Goal: Learn about a topic: Learn about a topic

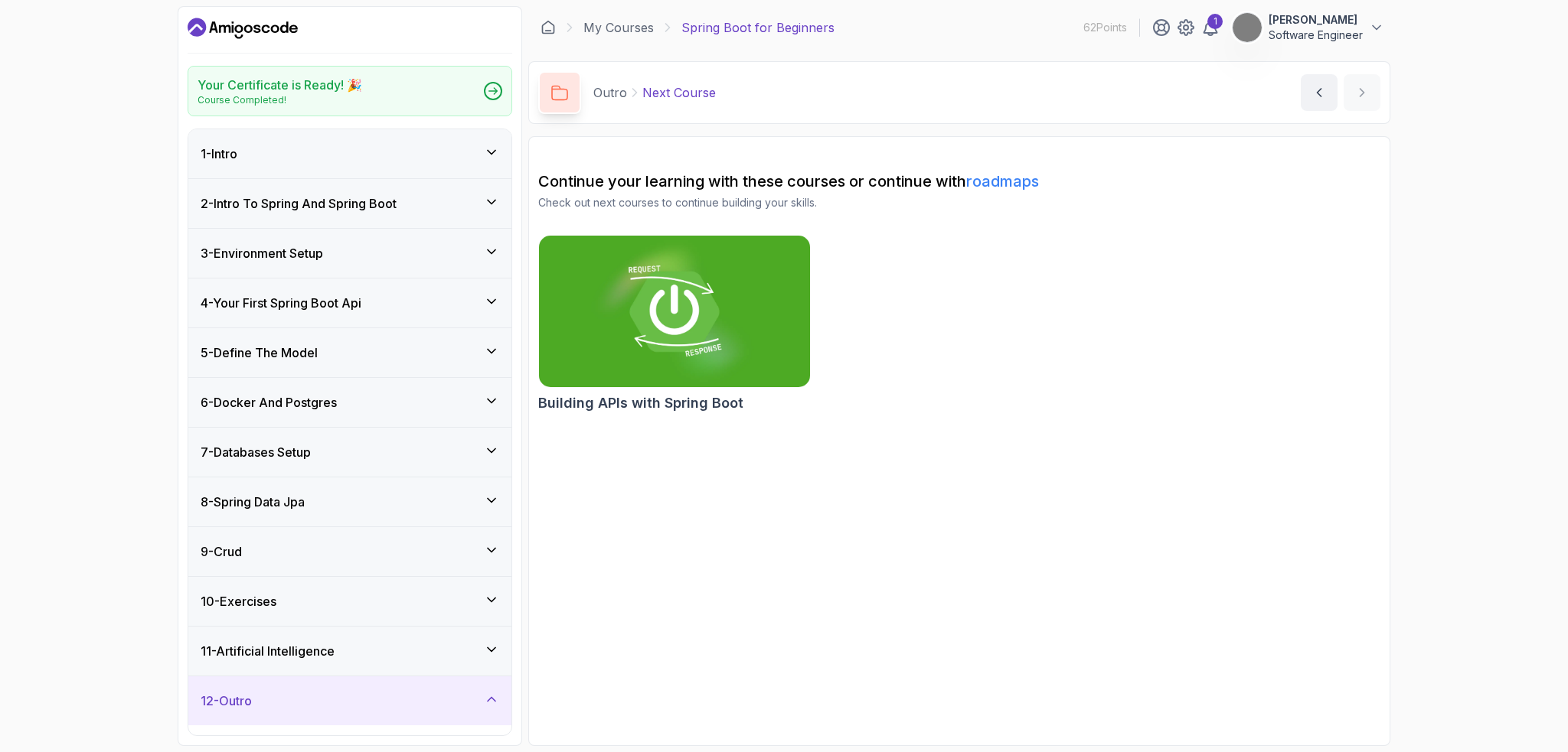
click at [265, 33] on icon "Dashboard" at bounding box center [243, 28] width 110 height 25
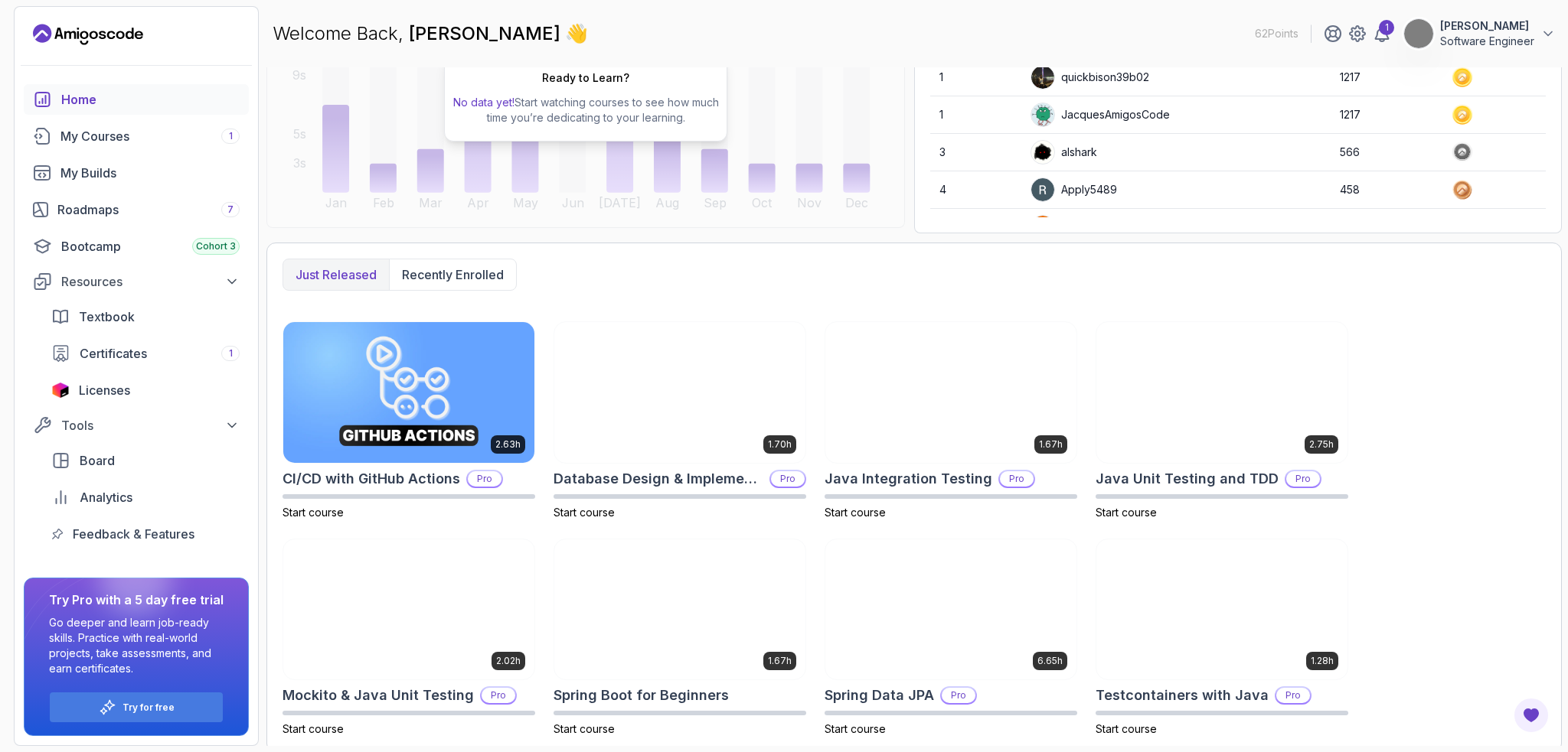
scroll to position [228, 0]
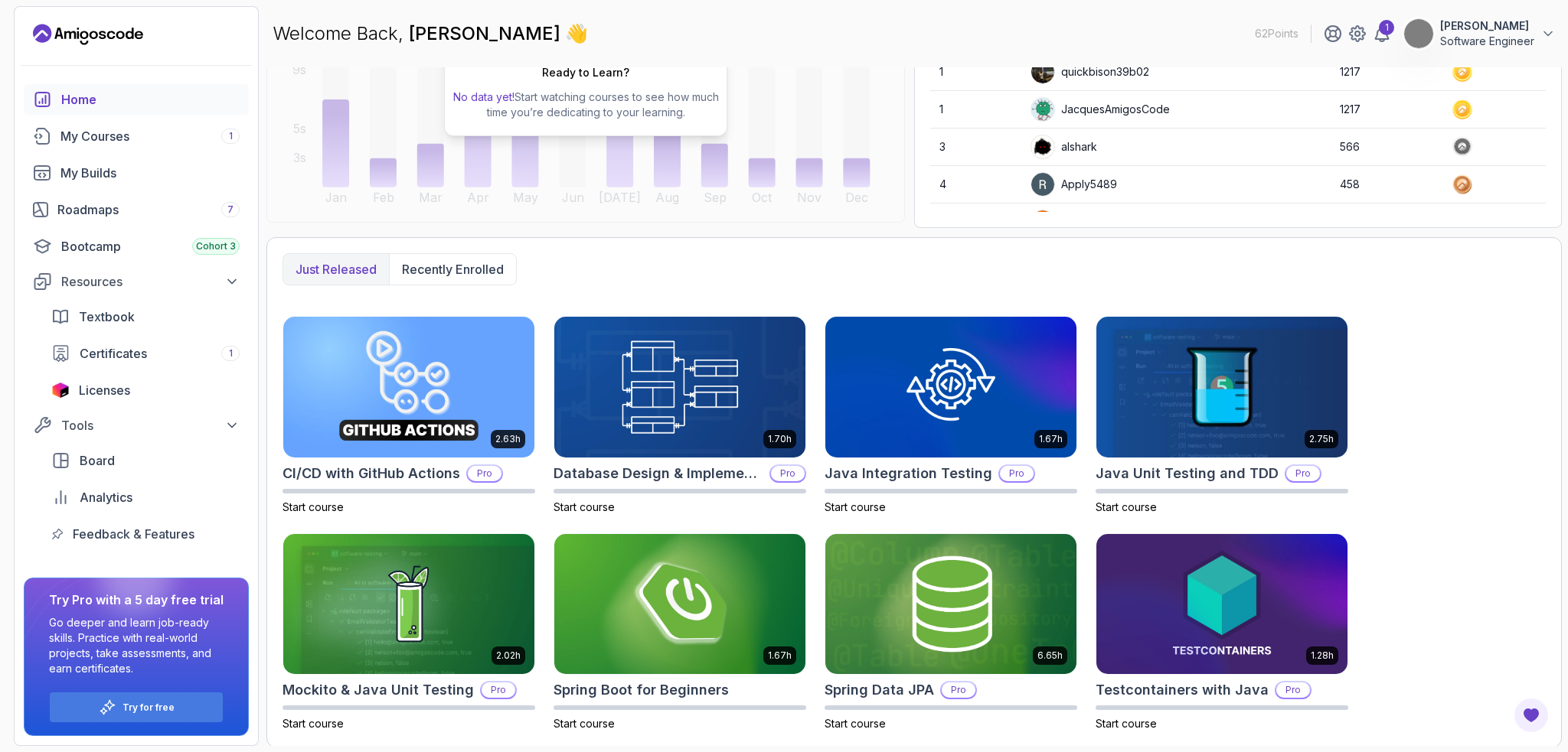
drag, startPoint x: 575, startPoint y: 242, endPoint x: 547, endPoint y: 269, distance: 38.9
click at [546, 271] on div "Just released Recently enrolled" at bounding box center [915, 269] width 1263 height 32
click at [117, 217] on div "Roadmaps 7" at bounding box center [149, 209] width 182 height 18
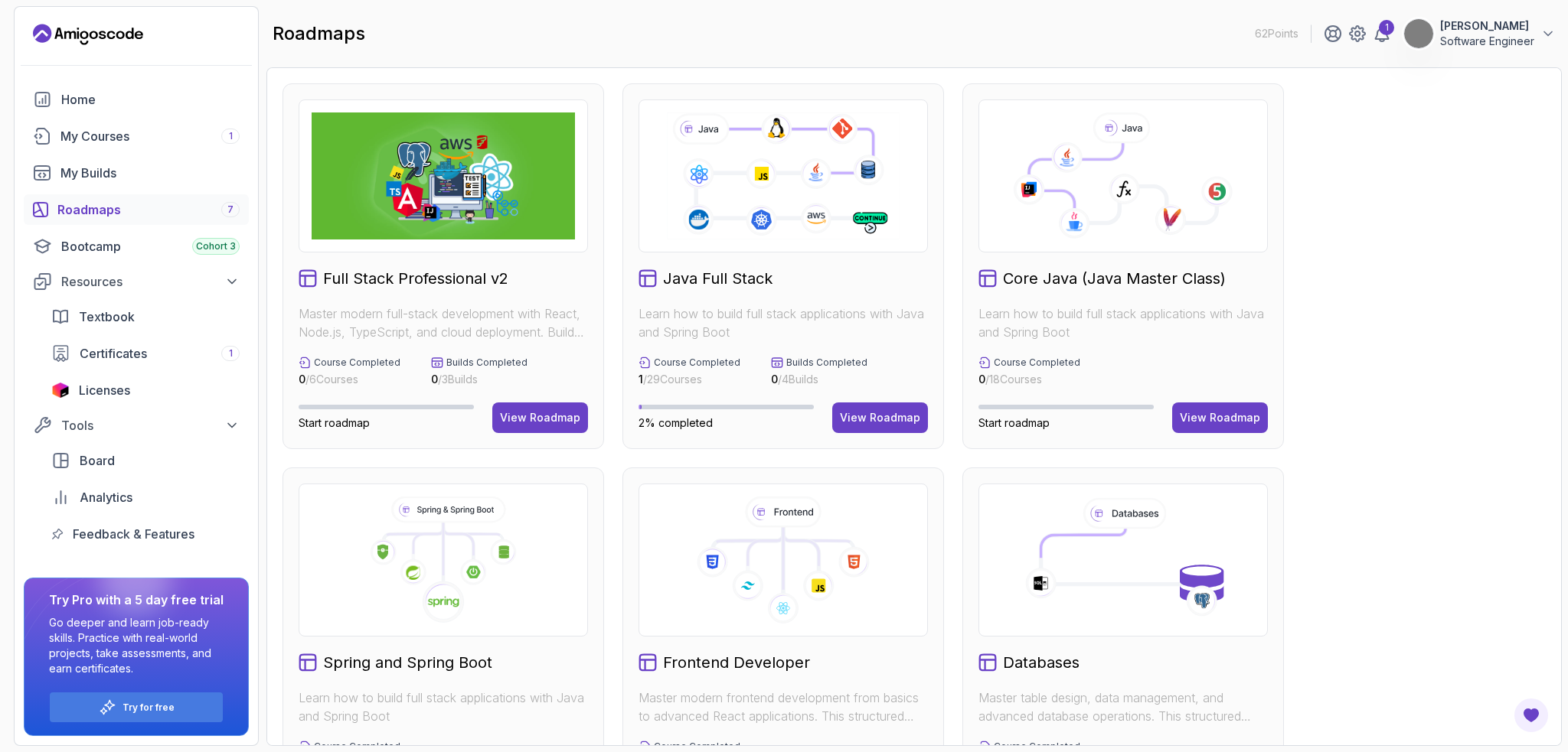
drag, startPoint x: 117, startPoint y: 216, endPoint x: 1453, endPoint y: 241, distance: 1336.2
click at [1453, 241] on div "Full Stack Professional v2 Master modern full-stack development with React, Nod…" at bounding box center [915, 650] width 1263 height 1134
drag, startPoint x: 1438, startPoint y: 241, endPoint x: 1467, endPoint y: 214, distance: 39.6
click at [1467, 214] on div "Full Stack Professional v2 Master modern full-stack development with React, Nod…" at bounding box center [915, 650] width 1263 height 1134
click at [885, 407] on button "View Roadmap" at bounding box center [879, 418] width 95 height 31
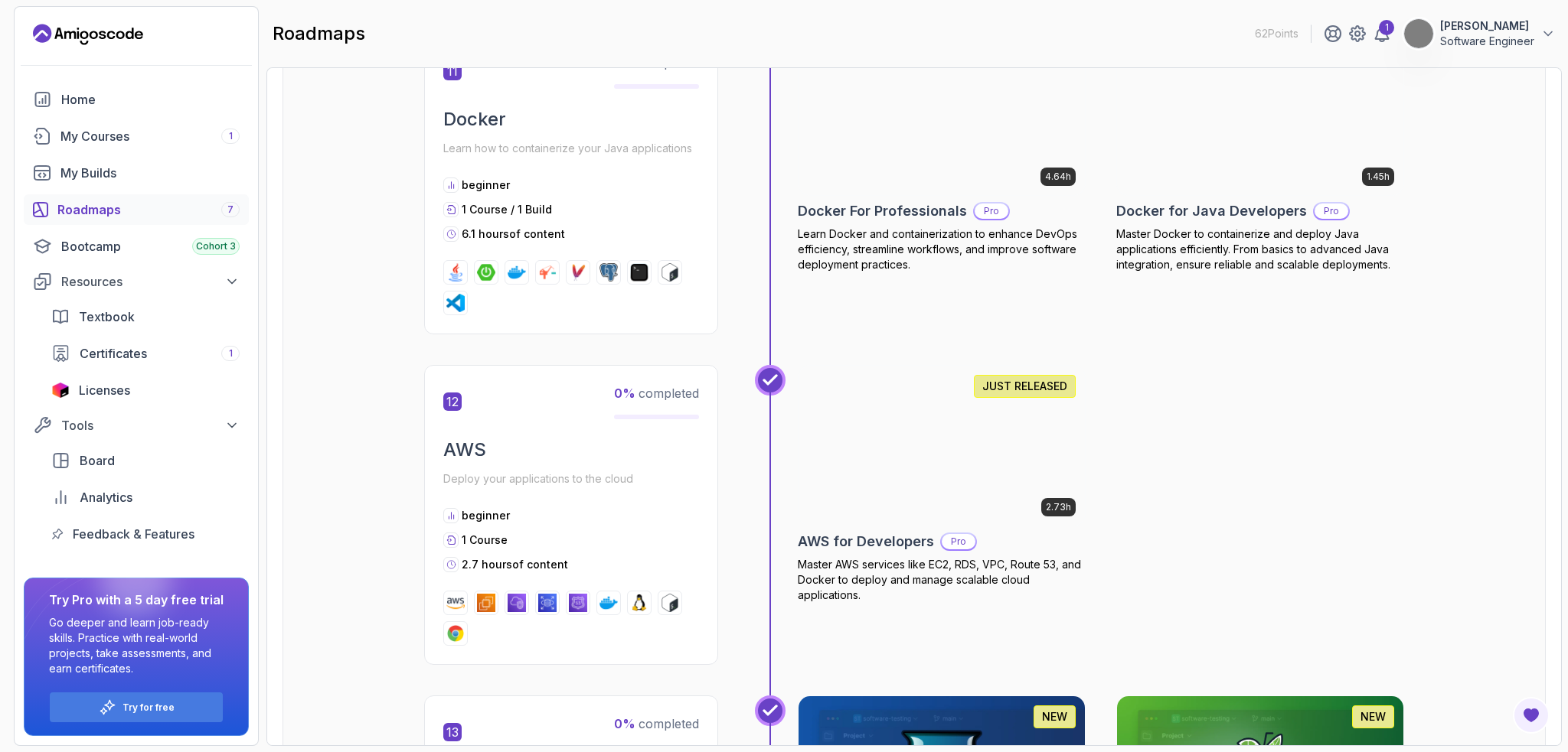
scroll to position [4592, 0]
